Goal: Information Seeking & Learning: Check status

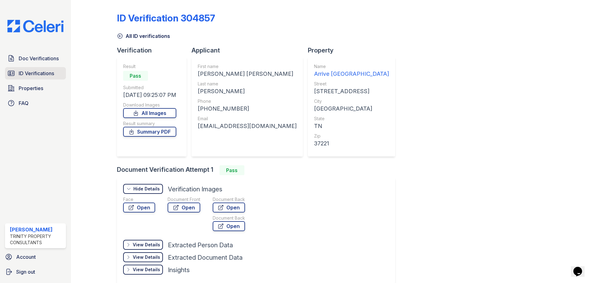
click at [30, 71] on span "ID Verifications" at bounding box center [36, 73] width 35 height 7
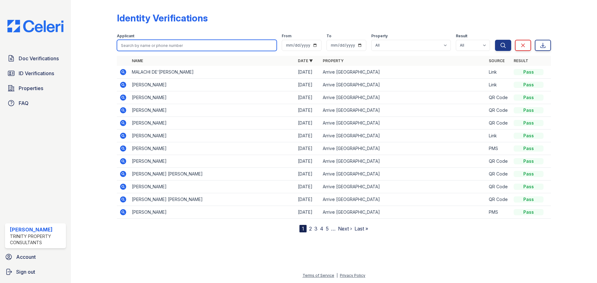
click at [178, 47] on input "search" at bounding box center [197, 45] width 160 height 11
type input "freebody"
click at [495, 40] on button "Search" at bounding box center [503, 45] width 16 height 11
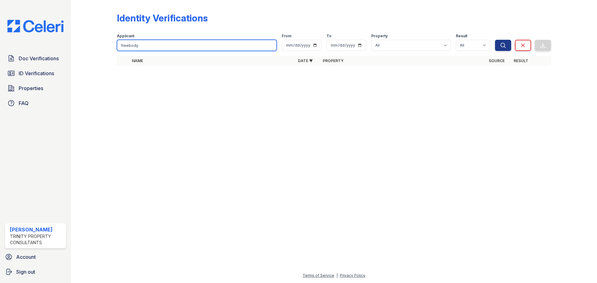
drag, startPoint x: 180, startPoint y: 49, endPoint x: 75, endPoint y: 47, distance: 105.5
click at [75, 47] on div "Identity Verifications Filter Applicant freebody From To Property All Arrive [G…" at bounding box center [334, 141] width 526 height 283
type input "blaay"
click at [495, 40] on button "Search" at bounding box center [503, 45] width 16 height 11
click at [181, 37] on div "Applicant" at bounding box center [197, 37] width 160 height 6
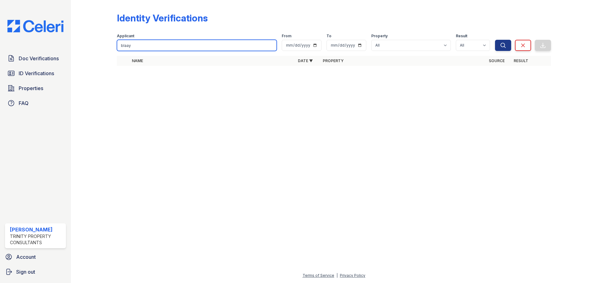
click at [176, 42] on input "blaay" at bounding box center [197, 45] width 160 height 11
type input "[PERSON_NAME]"
click at [495, 40] on button "Search" at bounding box center [503, 45] width 16 height 11
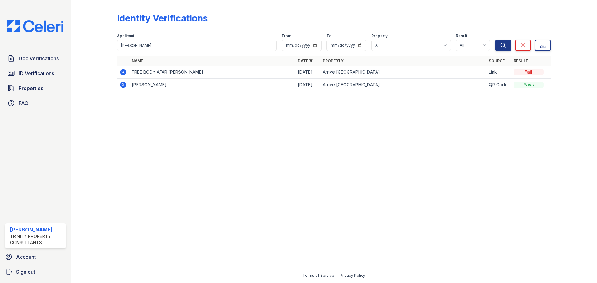
click at [120, 71] on icon at bounding box center [122, 71] width 7 height 7
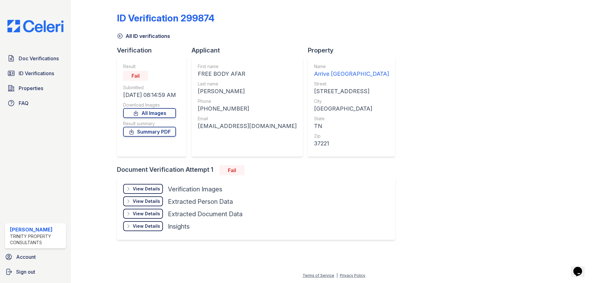
click at [145, 185] on div "View Details Details" at bounding box center [143, 189] width 40 height 10
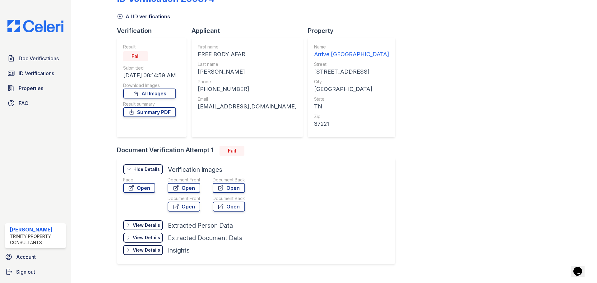
scroll to position [30, 0]
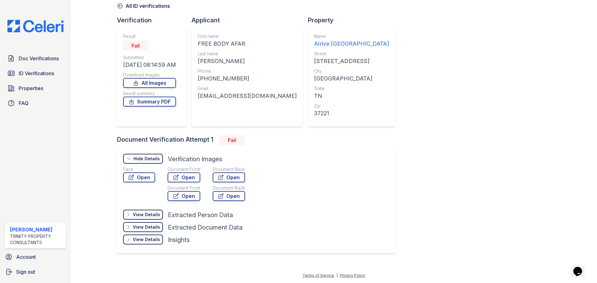
click at [0, 0] on div "View Details Details" at bounding box center [0, 0] width 0 height 0
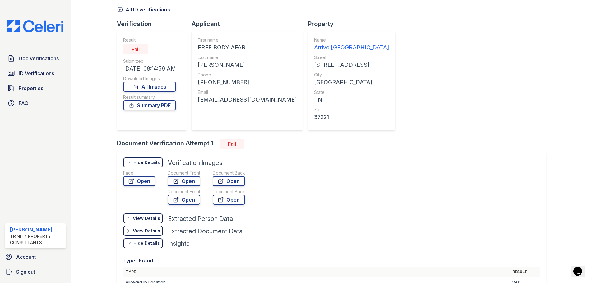
scroll to position [24, 0]
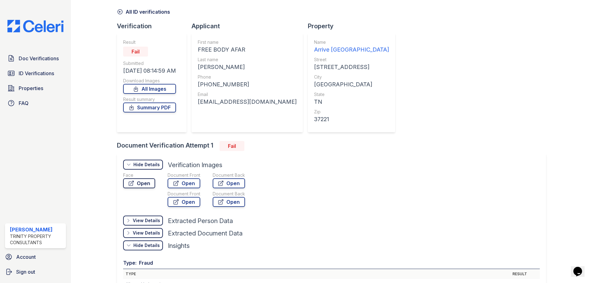
click at [140, 185] on link "Open" at bounding box center [139, 184] width 32 height 10
click at [184, 185] on link "Open" at bounding box center [184, 184] width 33 height 10
click at [122, 12] on icon at bounding box center [120, 12] width 6 height 6
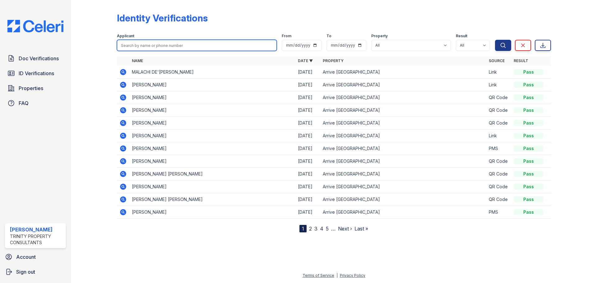
click at [152, 46] on input "search" at bounding box center [197, 45] width 160 height 11
type input "free body"
click at [495, 40] on button "Search" at bounding box center [503, 45] width 16 height 11
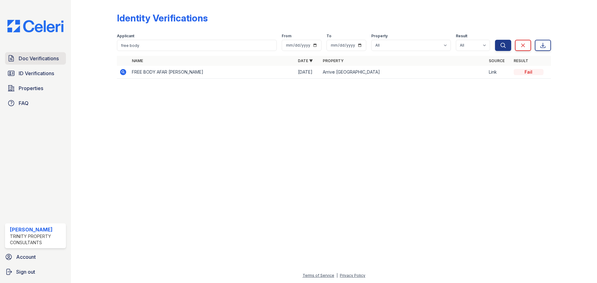
click at [18, 54] on link "Doc Verifications" at bounding box center [35, 58] width 61 height 12
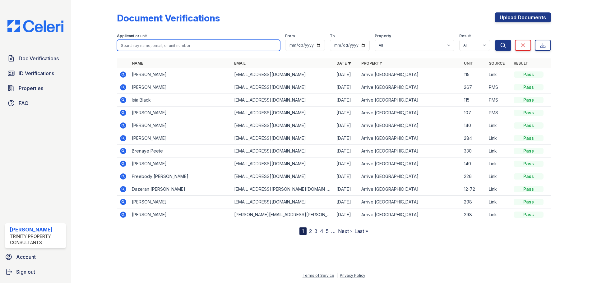
click at [128, 47] on input "search" at bounding box center [198, 45] width 163 height 11
click at [117, 178] on td at bounding box center [123, 176] width 12 height 13
click at [120, 176] on icon at bounding box center [122, 176] width 7 height 7
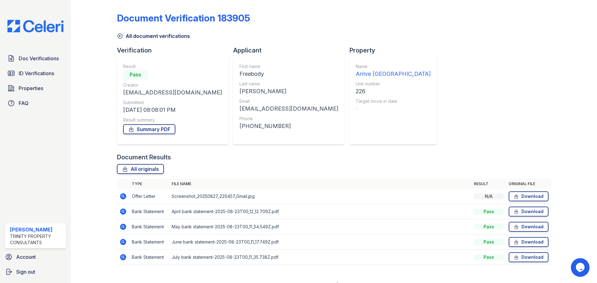
click at [121, 199] on icon at bounding box center [123, 197] width 6 height 6
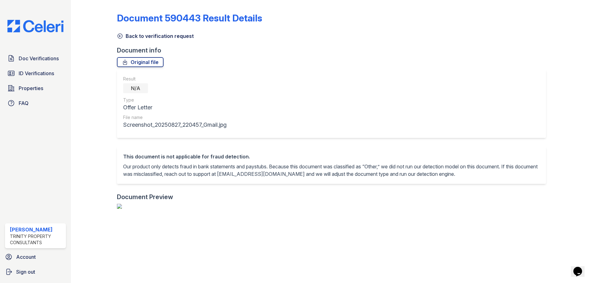
click at [123, 34] on link "Back to verification request" at bounding box center [155, 35] width 77 height 7
